Goal: Complete application form

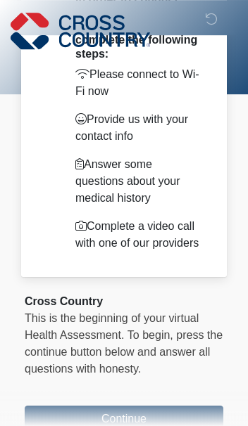
scroll to position [135, 0]
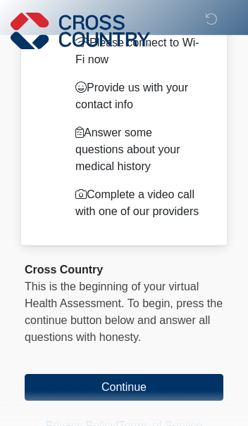
click at [144, 393] on button "Continue" at bounding box center [124, 387] width 198 height 27
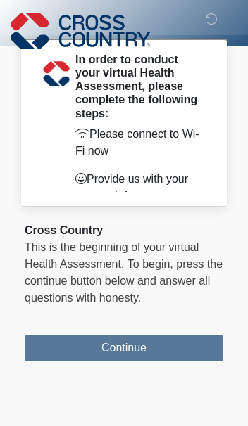
scroll to position [0, 0]
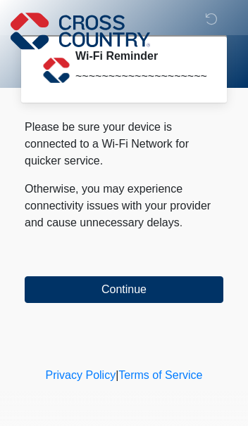
click at [171, 283] on button "Continue" at bounding box center [124, 289] width 198 height 27
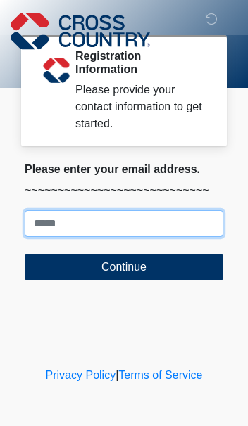
click at [159, 213] on input "Where should we email your response?" at bounding box center [124, 223] width 198 height 27
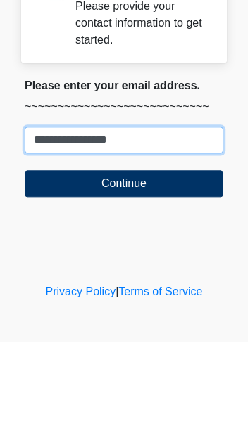
type input "**********"
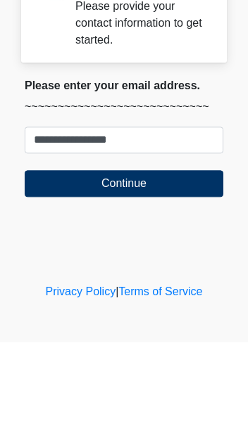
click at [184, 254] on button "Continue" at bounding box center [124, 267] width 198 height 27
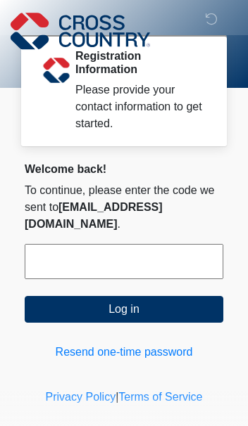
click at [89, 244] on input "text" at bounding box center [124, 261] width 198 height 35
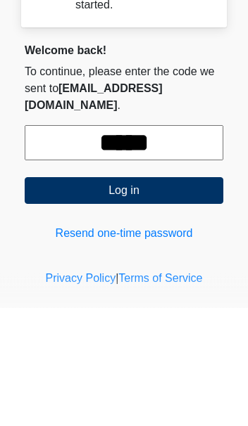
type input "******"
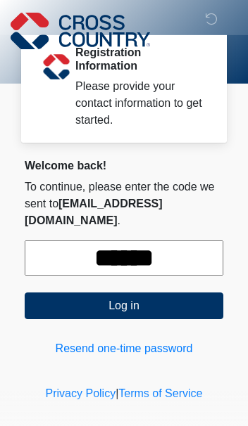
click at [159, 293] on button "Log in" at bounding box center [124, 306] width 198 height 27
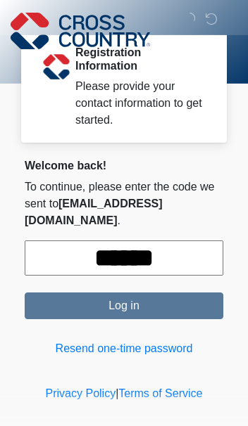
scroll to position [0, 0]
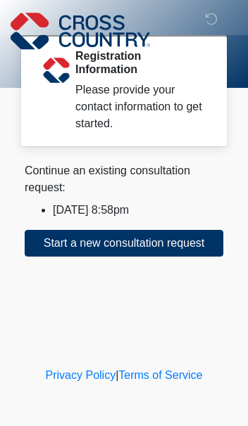
click at [141, 203] on li "2025/08/23 8:58pm" at bounding box center [138, 210] width 170 height 17
click at [190, 241] on button "Start a new consultation request" at bounding box center [124, 243] width 198 height 27
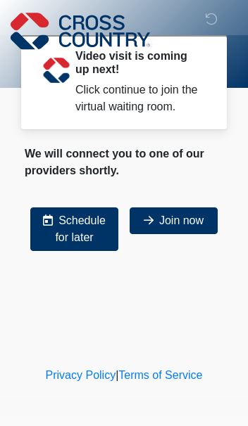
click at [188, 234] on button "Join now" at bounding box center [173, 221] width 88 height 27
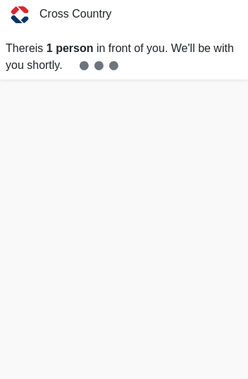
scroll to position [23, 0]
